Goal: Check status: Check status

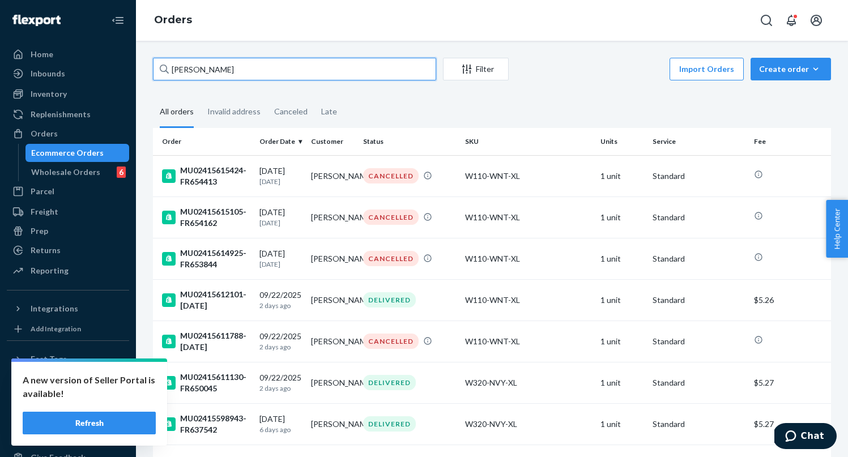
click at [245, 70] on input "michelle rascon" at bounding box center [294, 69] width 283 height 23
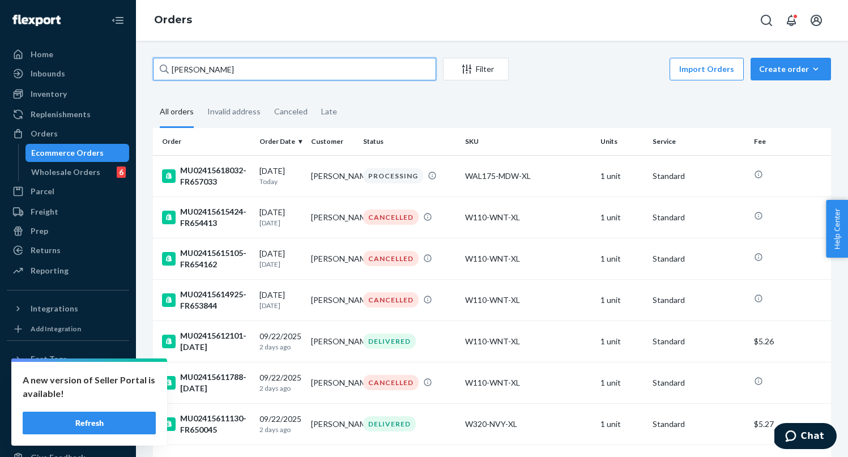
type input "michelle rascon"
click at [241, 172] on div "MU02415618032-FR657033" at bounding box center [206, 176] width 88 height 23
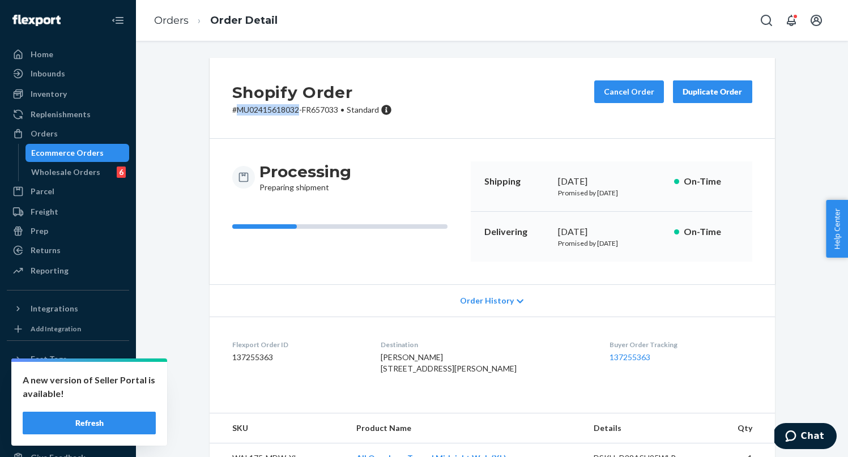
drag, startPoint x: 300, startPoint y: 108, endPoint x: 237, endPoint y: 108, distance: 62.9
click at [237, 108] on p "# MU02415618032-FR657033 • Standard" at bounding box center [312, 109] width 160 height 11
copy p "MU02415618032"
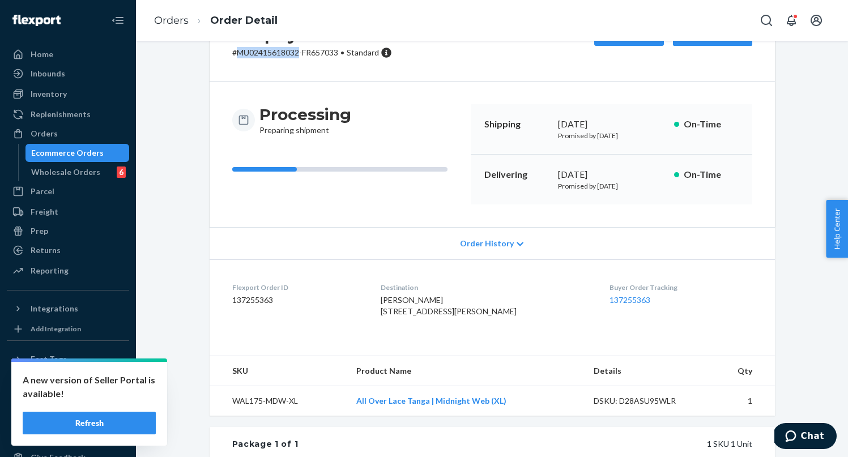
scroll to position [60, 0]
